Goal: Information Seeking & Learning: Find specific fact

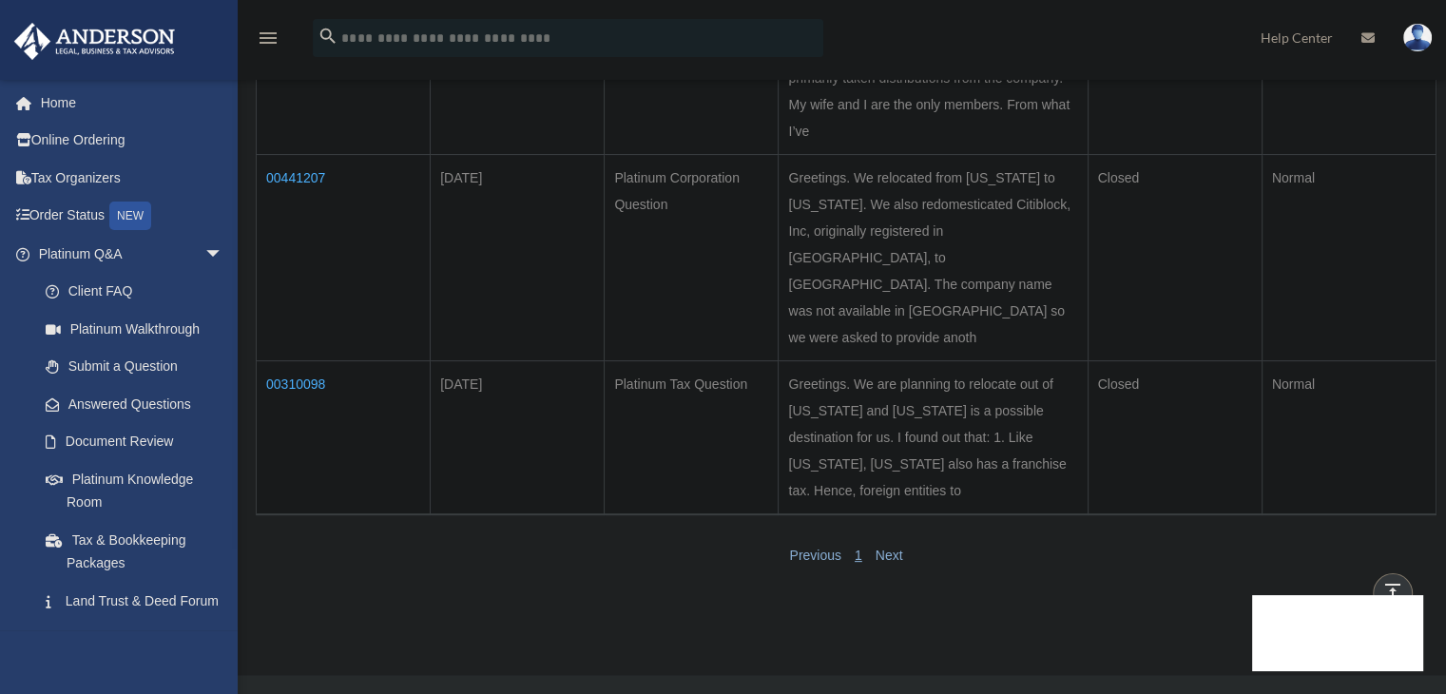
scroll to position [190, 0]
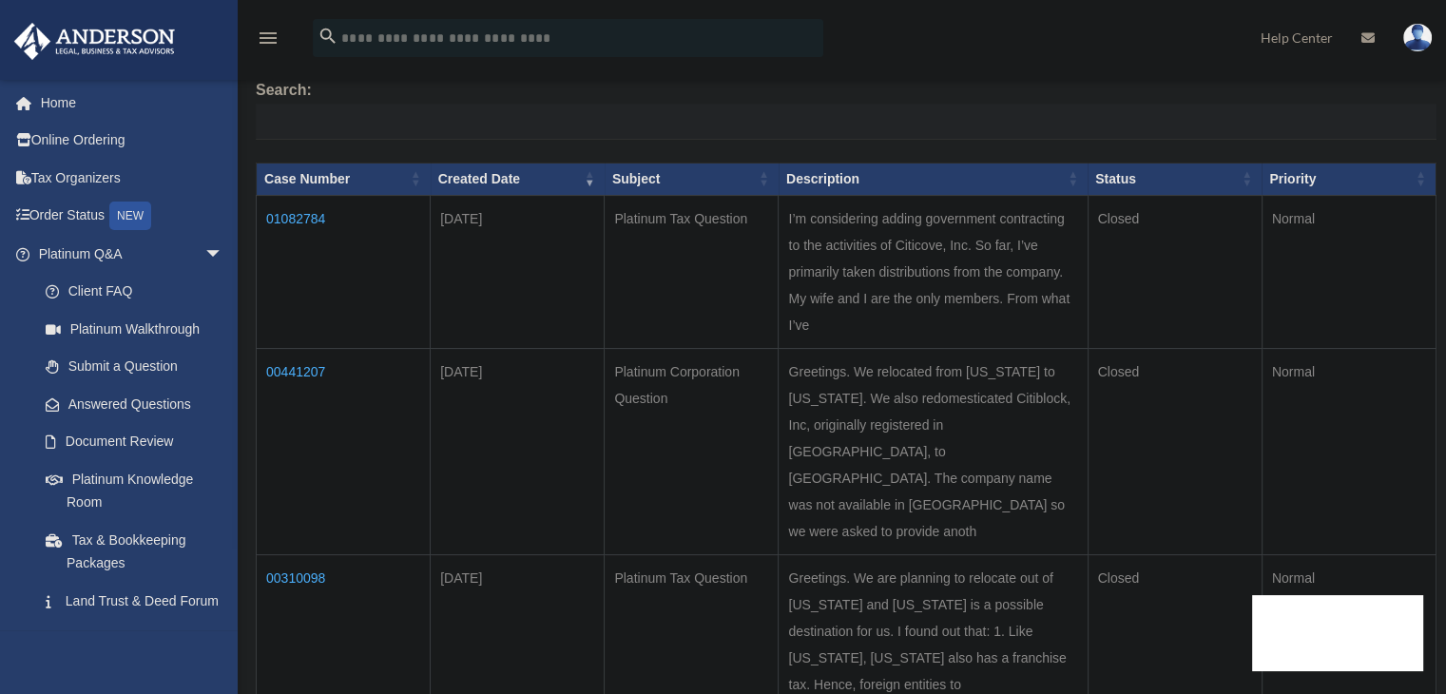
click at [314, 207] on td "01082784" at bounding box center [344, 271] width 174 height 153
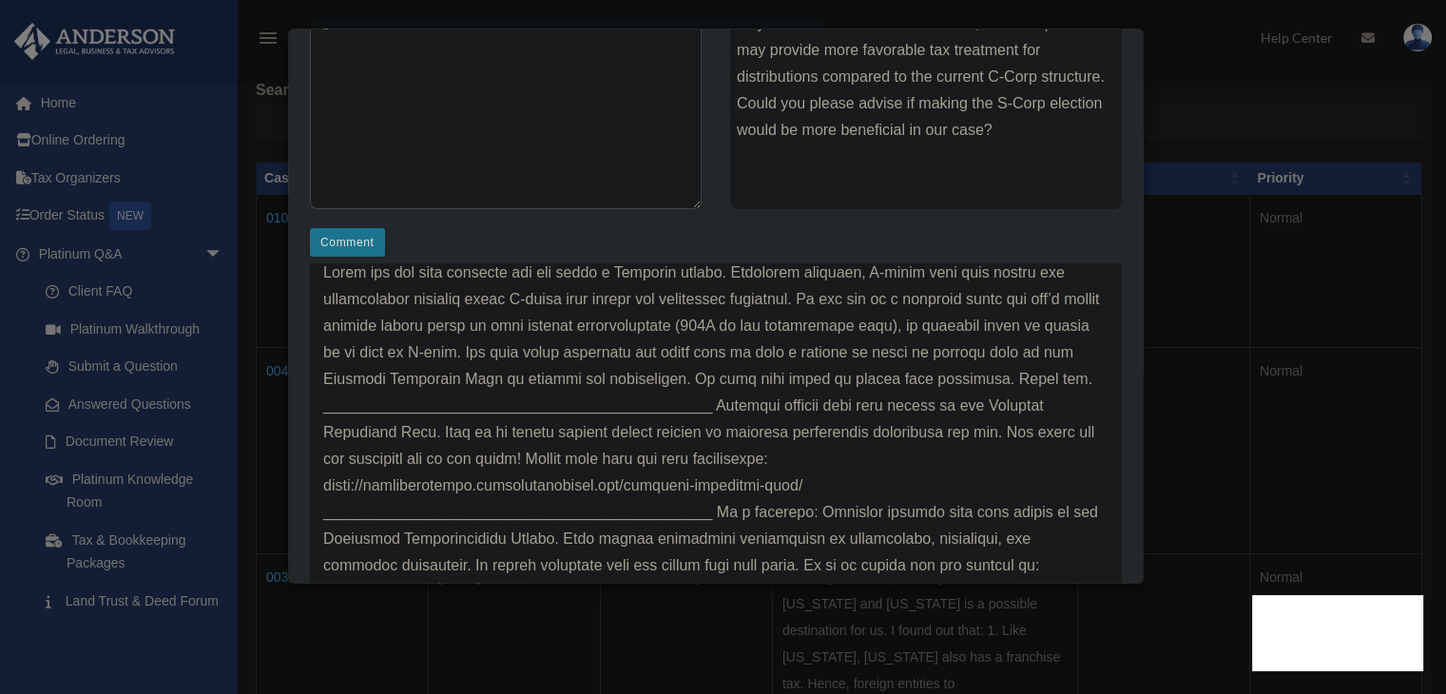
scroll to position [105, 0]
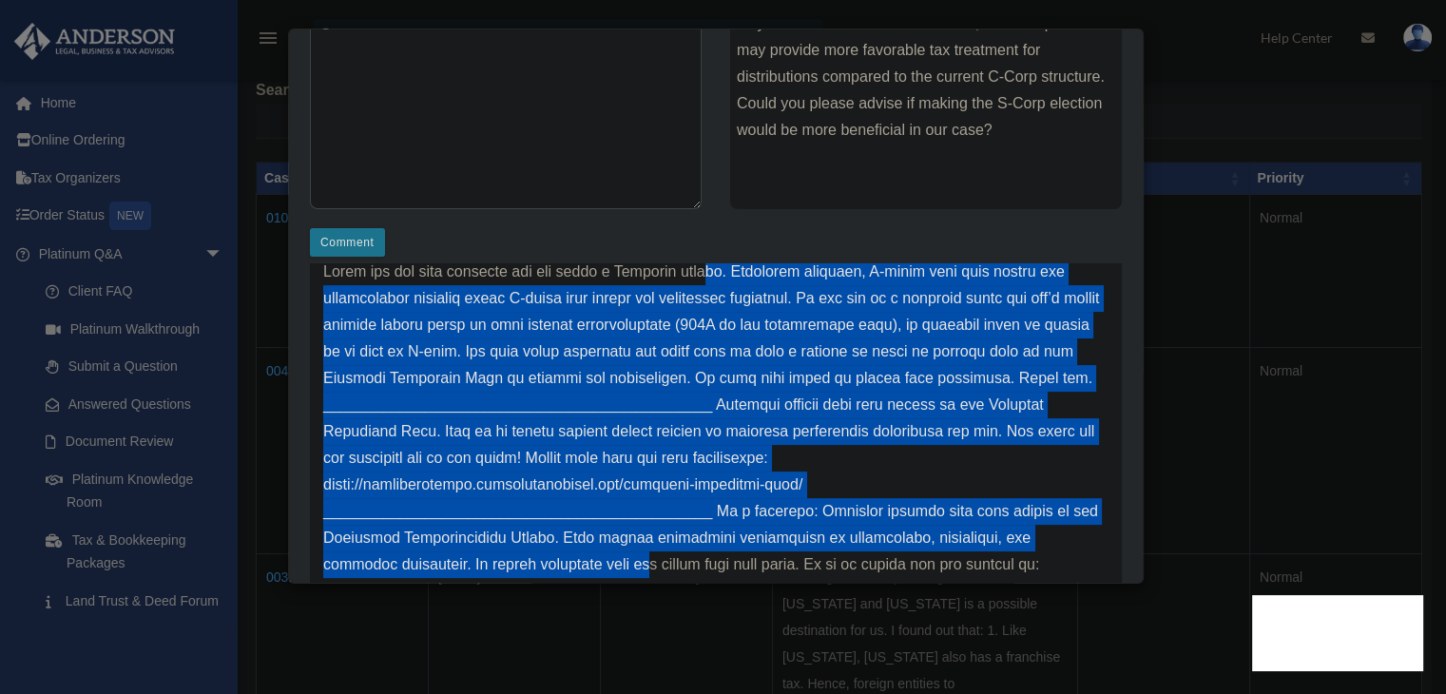
drag, startPoint x: 729, startPoint y: 272, endPoint x: 669, endPoint y: 556, distance: 290.5
click at [669, 556] on p at bounding box center [715, 432] width 785 height 346
click at [669, 464] on p at bounding box center [715, 432] width 785 height 346
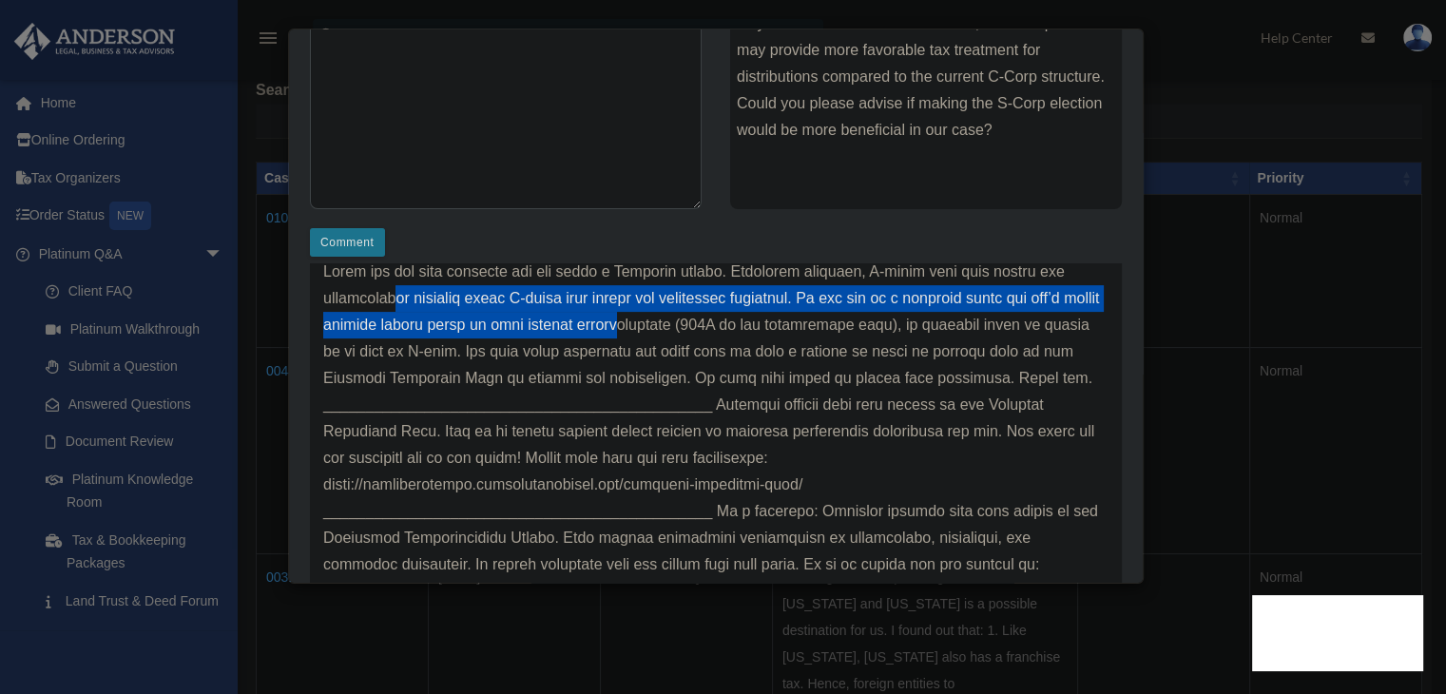
drag, startPoint x: 394, startPoint y: 296, endPoint x: 711, endPoint y: 336, distance: 320.0
click at [711, 336] on p at bounding box center [715, 432] width 785 height 346
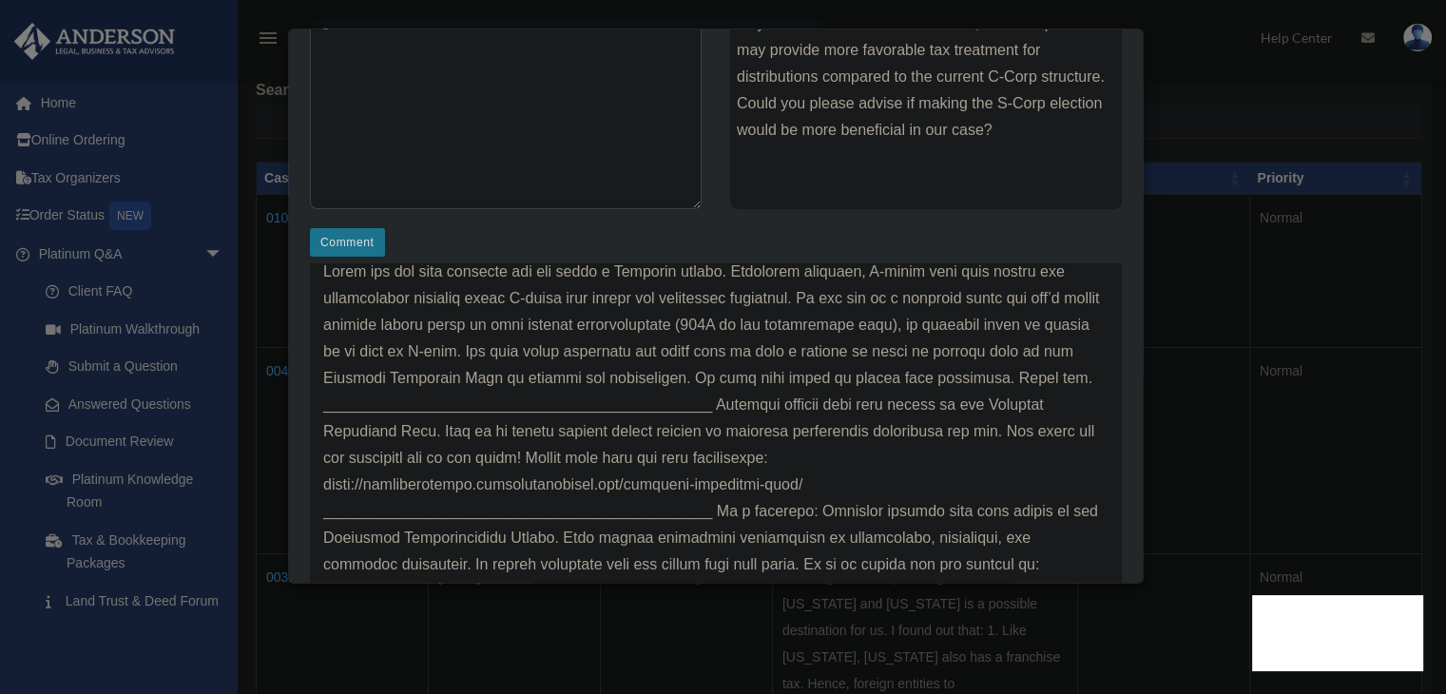
click at [719, 335] on p at bounding box center [715, 432] width 785 height 346
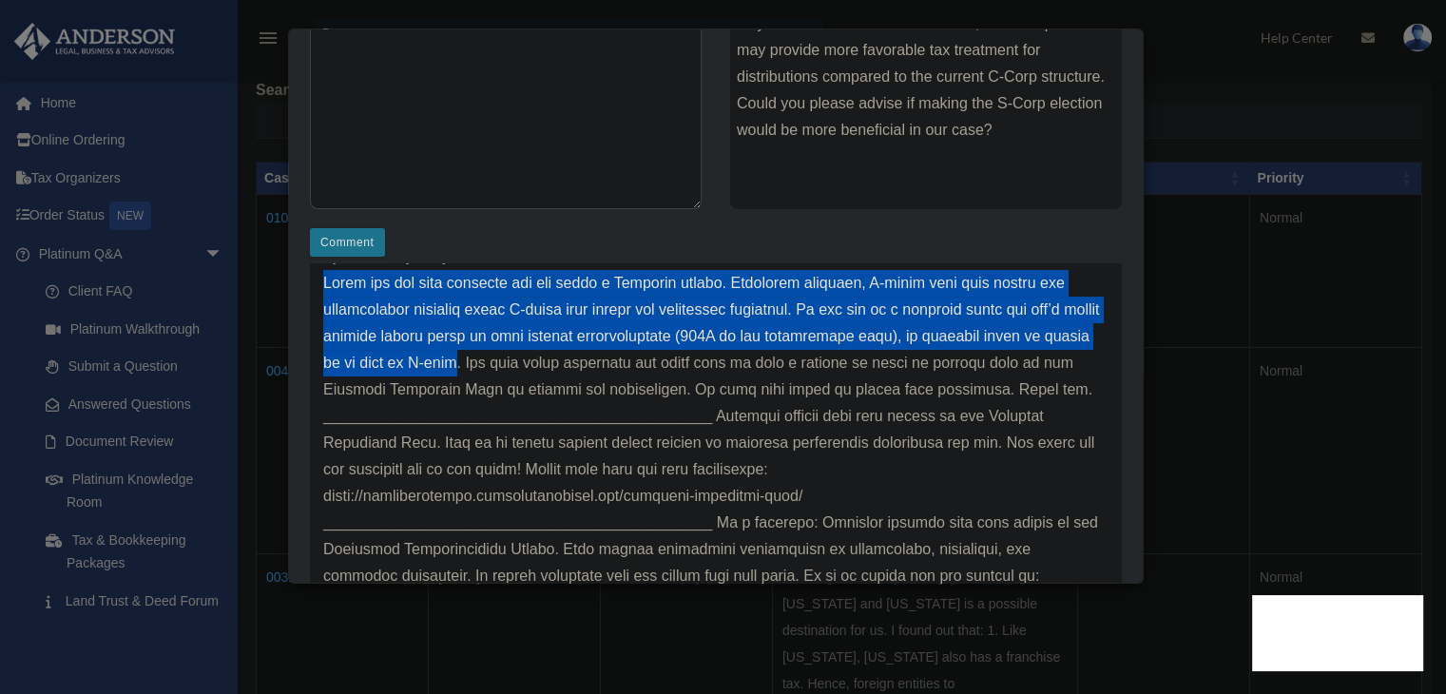
scroll to position [0, 0]
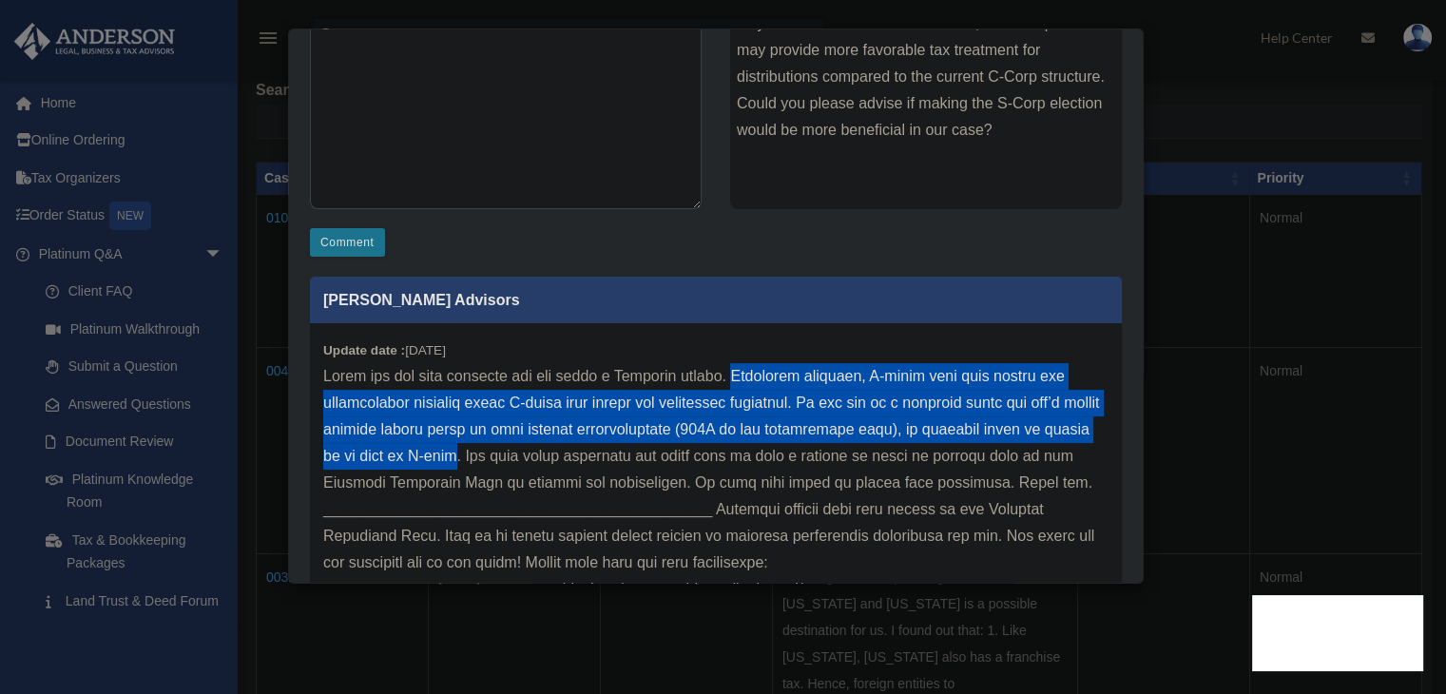
drag, startPoint x: 566, startPoint y: 348, endPoint x: 749, endPoint y: 379, distance: 186.1
click at [749, 379] on p at bounding box center [715, 536] width 785 height 346
copy p "Generally speaking, S-corps will work better for professional services where C-…"
